Goal: Task Accomplishment & Management: Complete application form

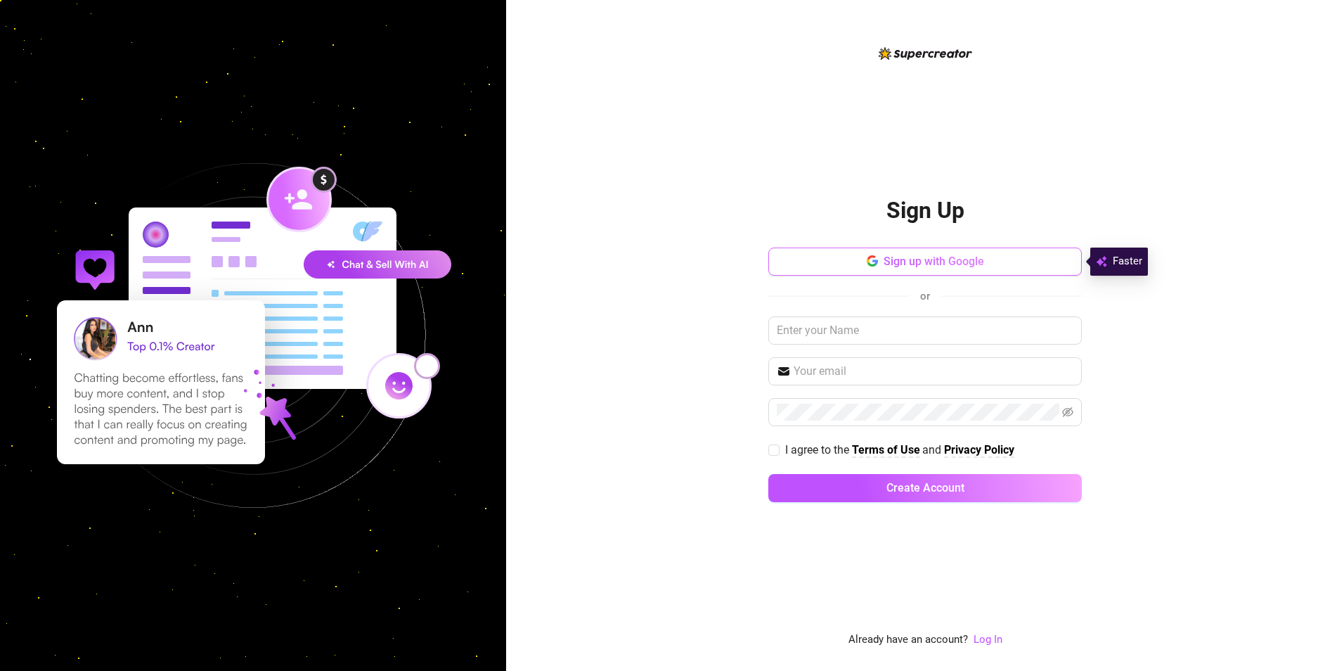
click at [922, 257] on span "Sign up with Google" at bounding box center [934, 260] width 101 height 13
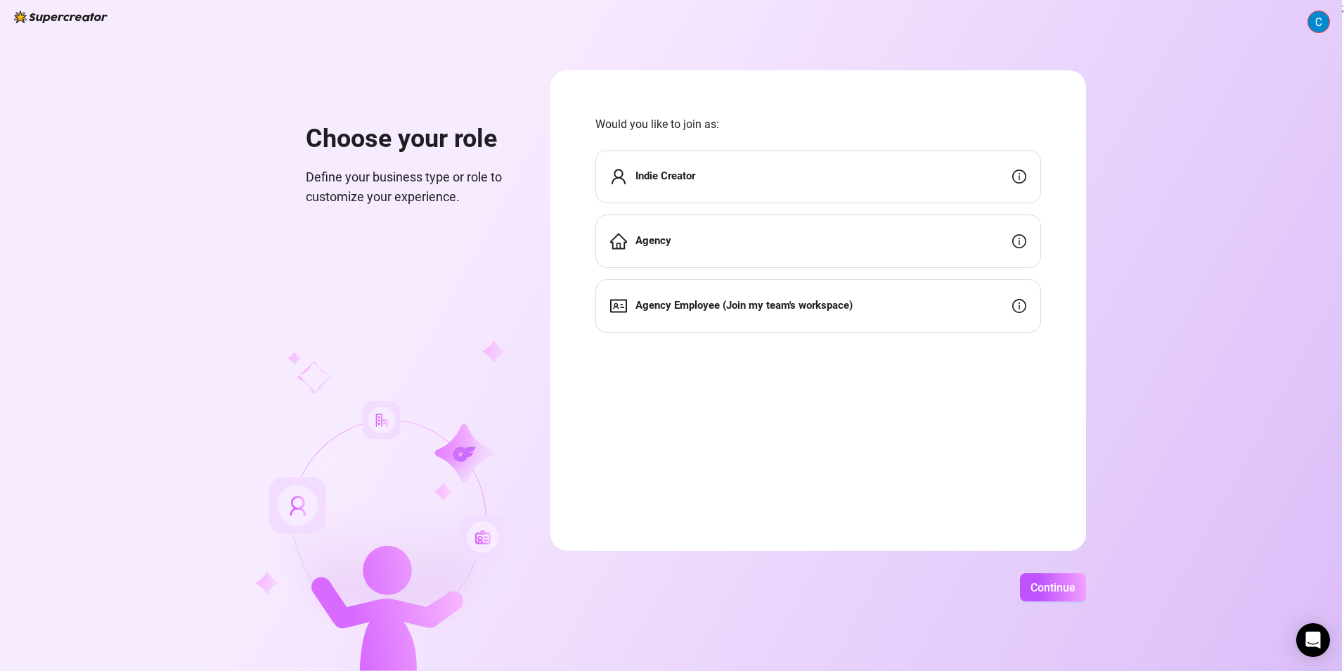
click at [938, 168] on div "Indie Creator" at bounding box center [818, 176] width 446 height 53
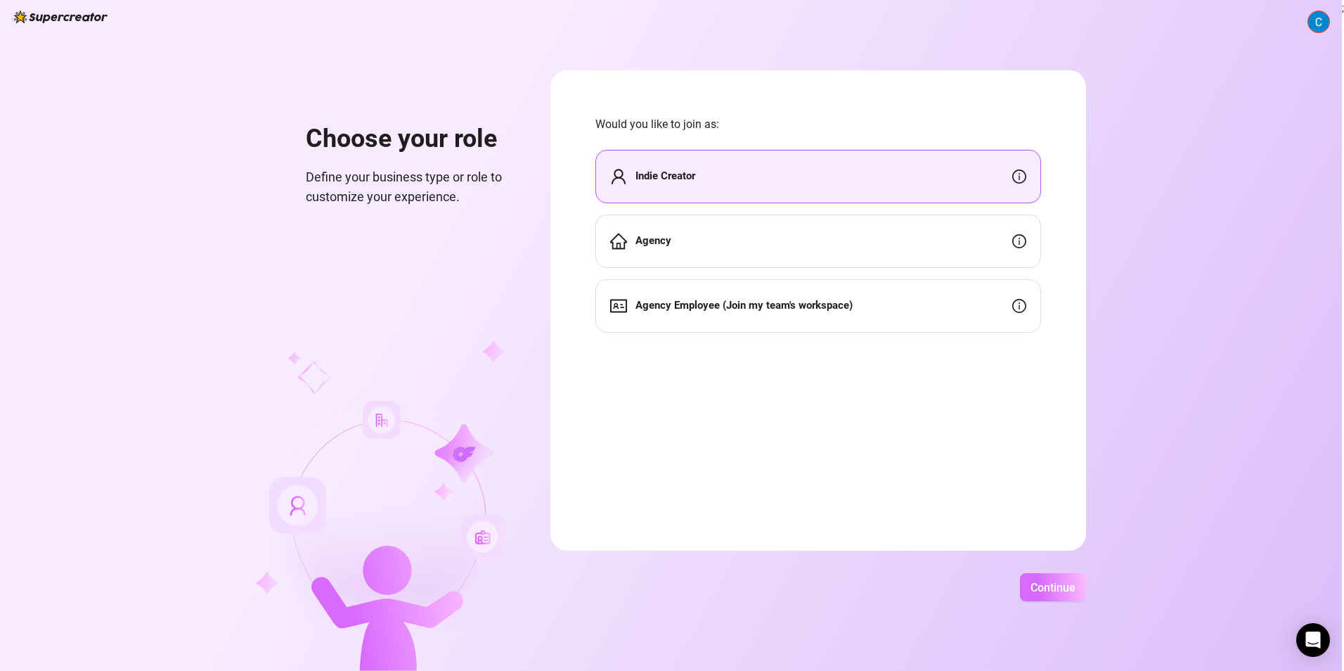
click at [1058, 592] on span "Continue" at bounding box center [1053, 587] width 45 height 13
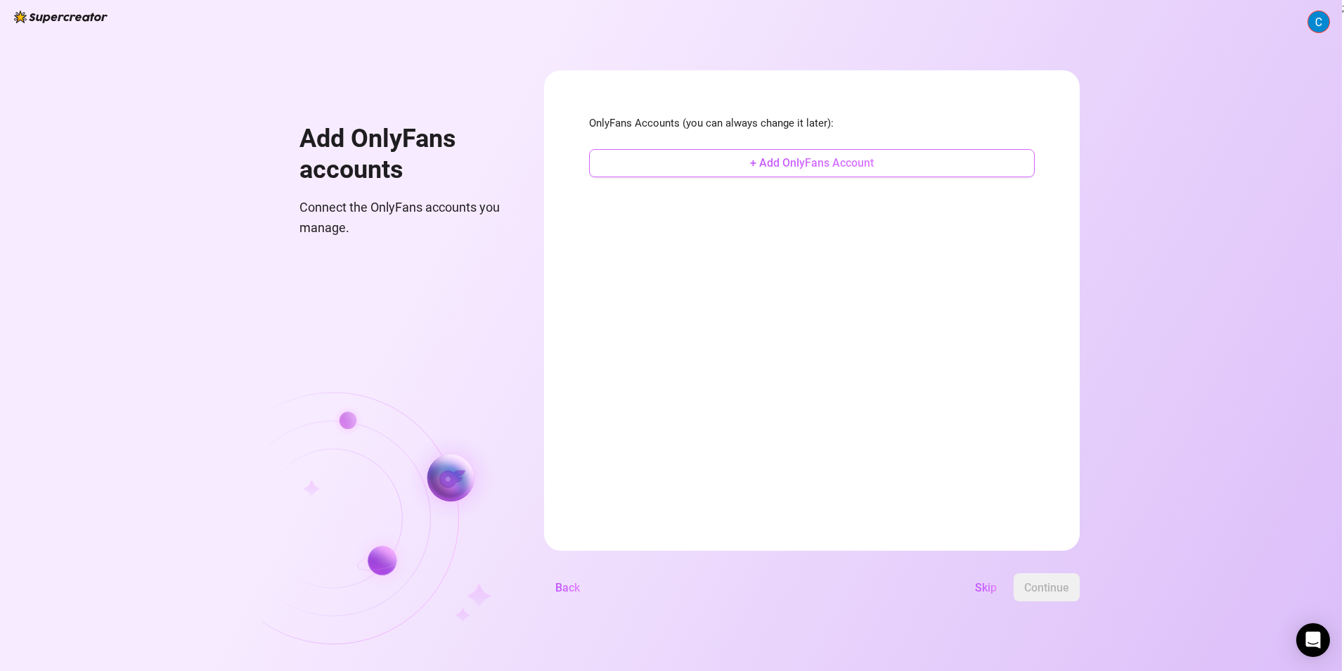
click at [782, 154] on button "+ Add OnlyFans Account" at bounding box center [812, 163] width 446 height 28
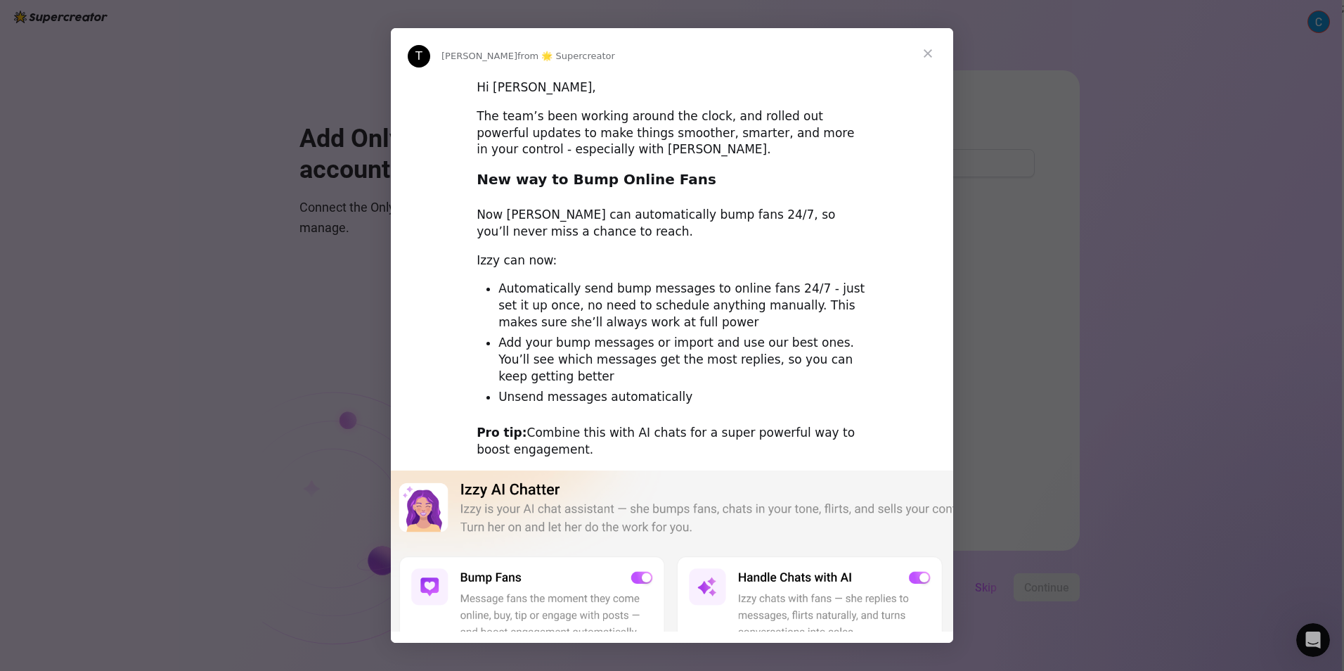
click at [928, 54] on span "Close" at bounding box center [928, 53] width 51 height 51
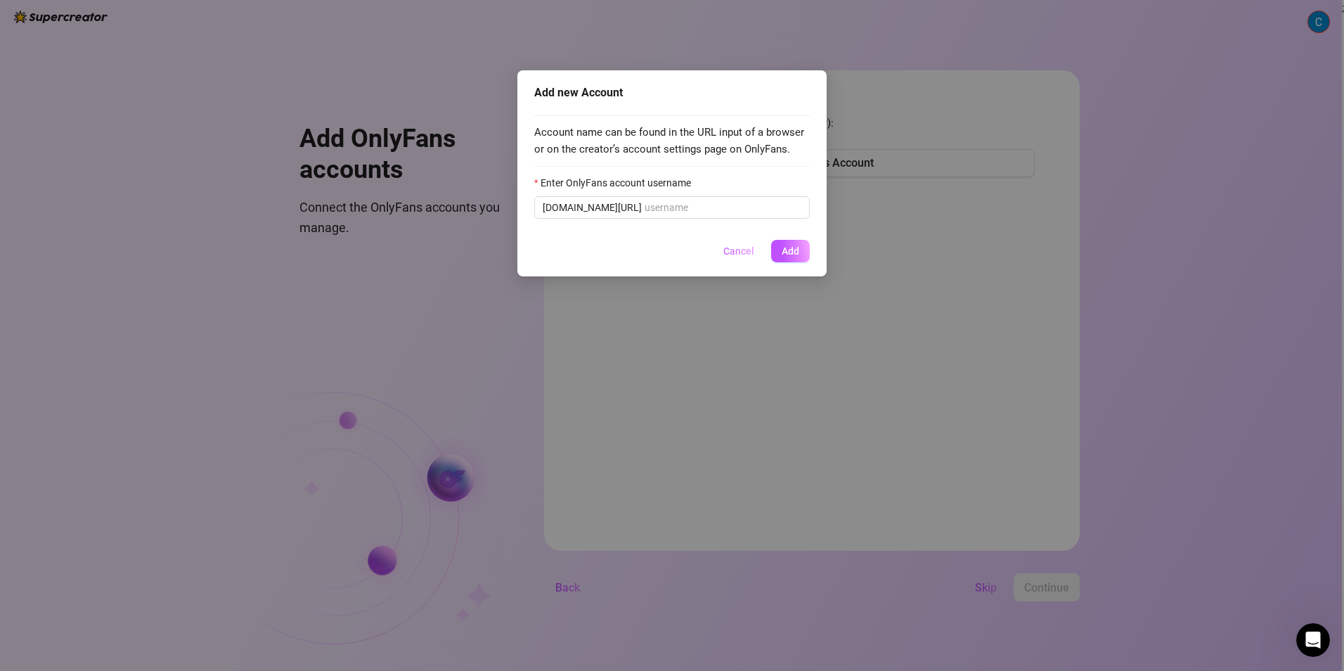
click at [737, 245] on button "Cancel" at bounding box center [738, 251] width 53 height 22
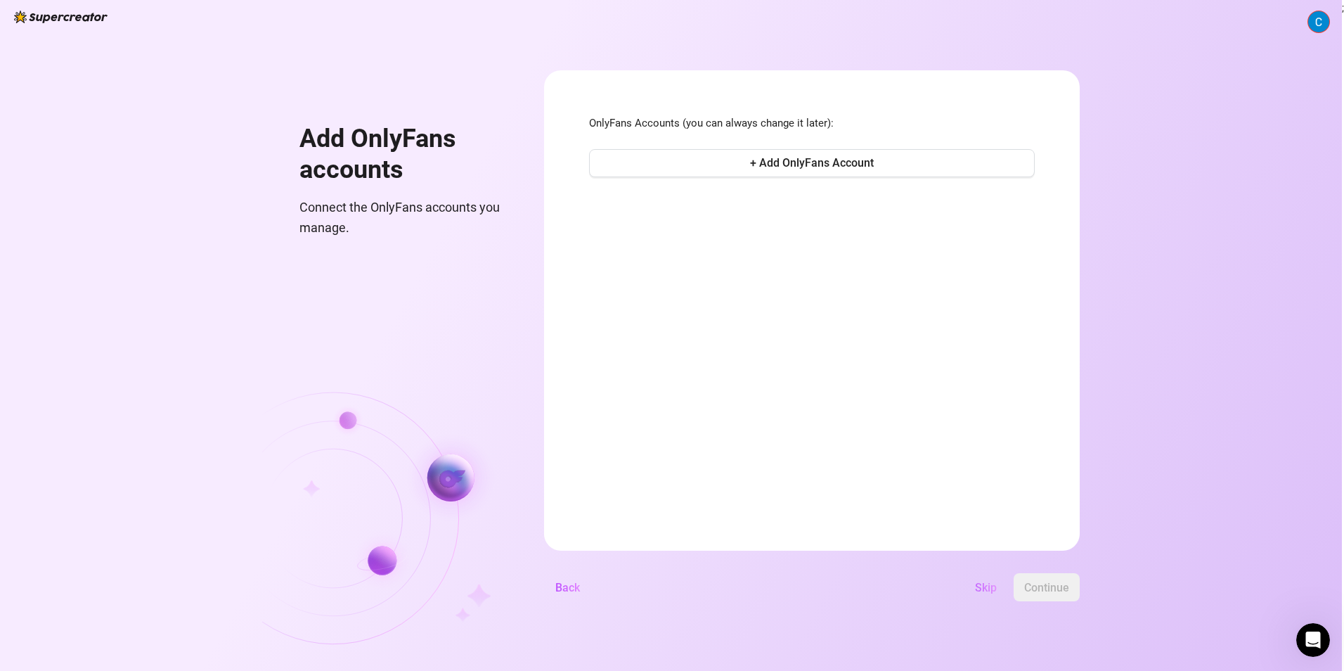
click at [988, 593] on span "Skip" at bounding box center [986, 587] width 22 height 13
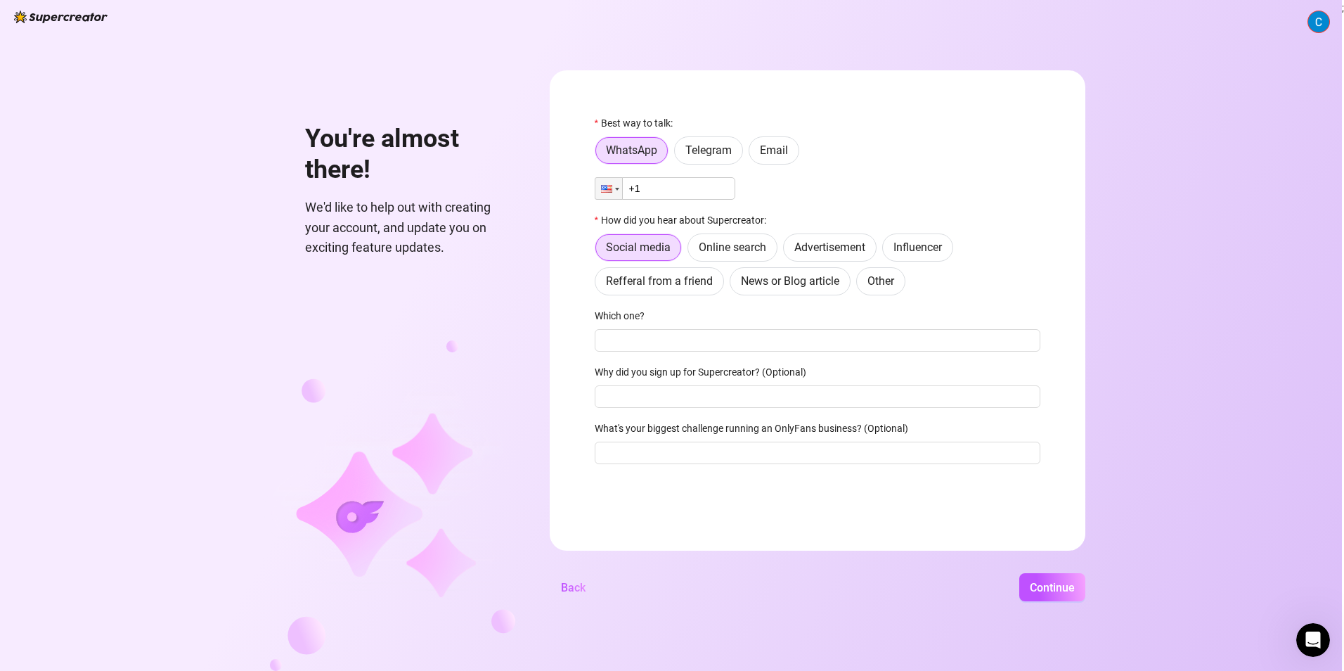
click at [669, 185] on input "+1" at bounding box center [665, 188] width 141 height 22
click at [617, 185] on div at bounding box center [608, 188] width 27 height 21
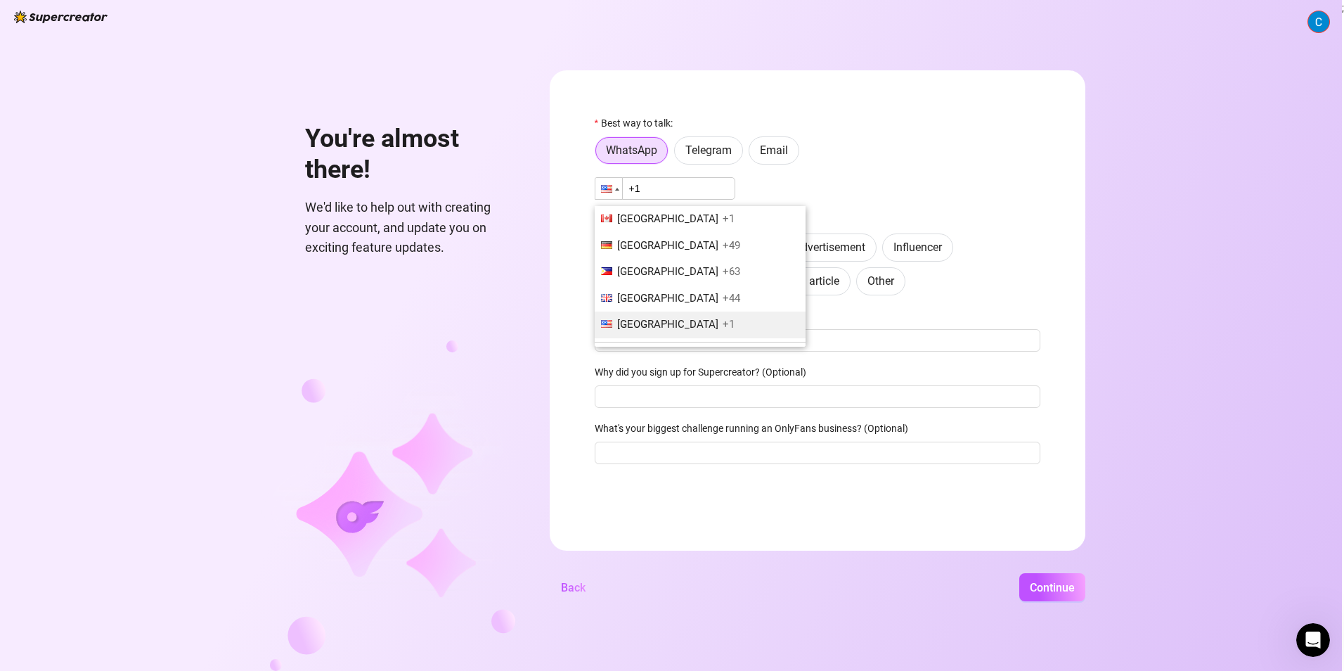
click at [617, 185] on div at bounding box center [608, 188] width 27 height 21
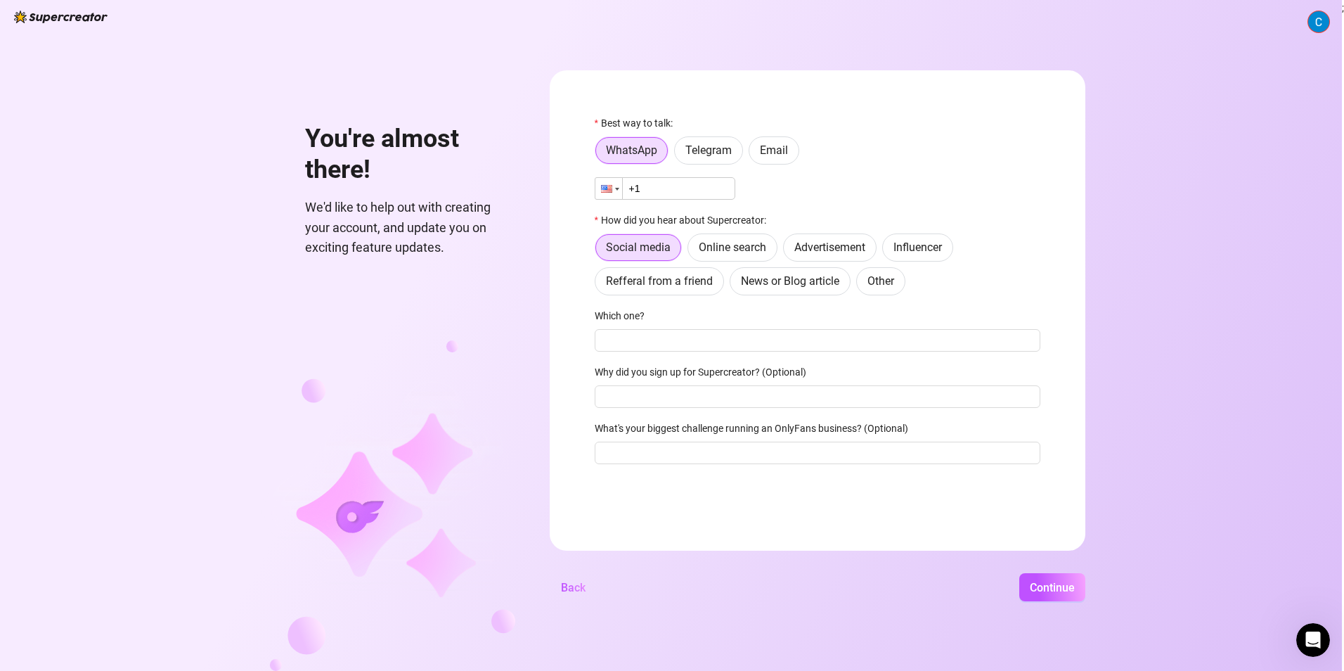
click at [614, 186] on div at bounding box center [608, 188] width 27 height 21
click at [1128, 350] on div "You're almost there! We'd like to help out with creating your account, and upda…" at bounding box center [671, 335] width 1342 height 671
click at [617, 193] on div at bounding box center [608, 188] width 27 height 21
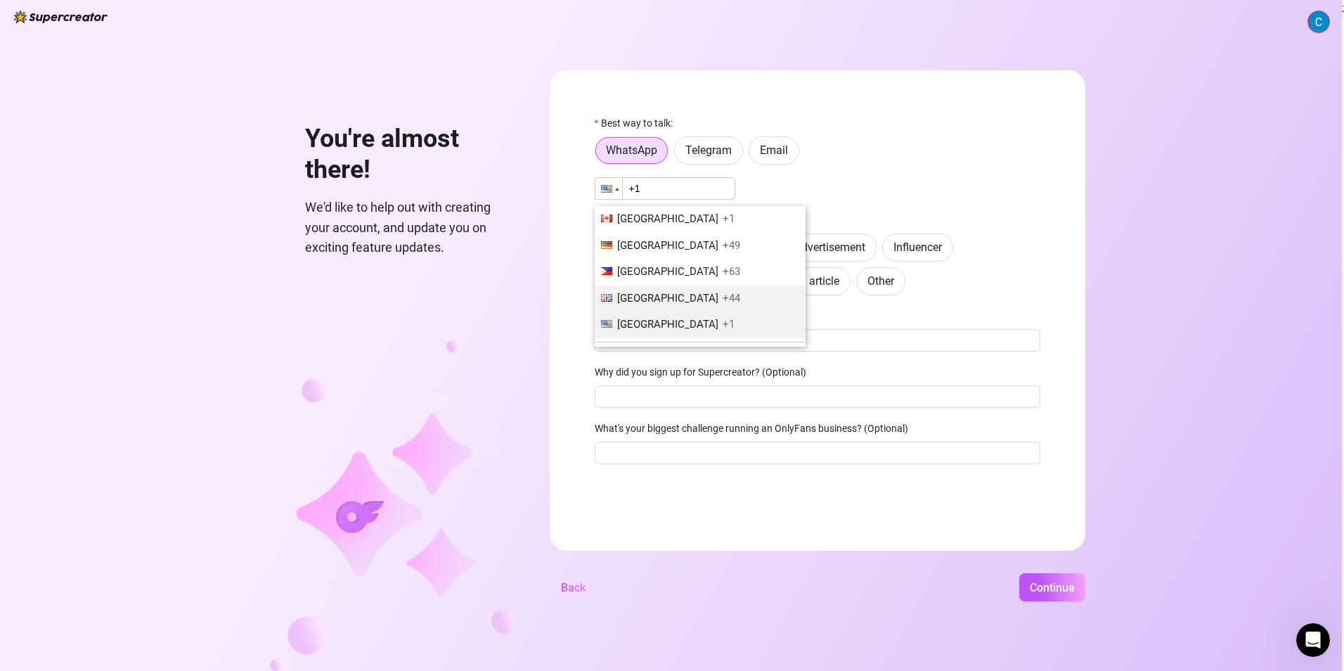
click at [628, 292] on span "[GEOGRAPHIC_DATA]" at bounding box center [667, 298] width 101 height 13
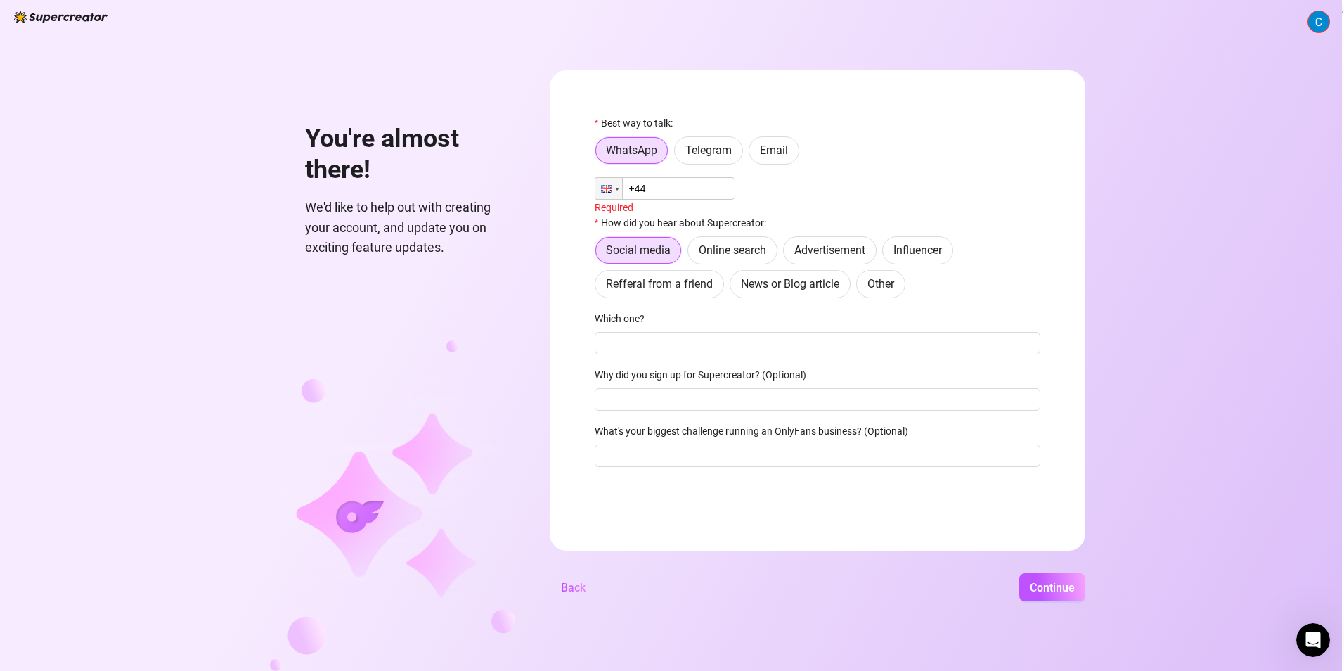
click at [714, 195] on input "+44" at bounding box center [665, 188] width 141 height 22
type input "[PHONE_NUMBER]"
click at [1050, 586] on span "Continue" at bounding box center [1052, 587] width 45 height 13
